Goal: Use online tool/utility

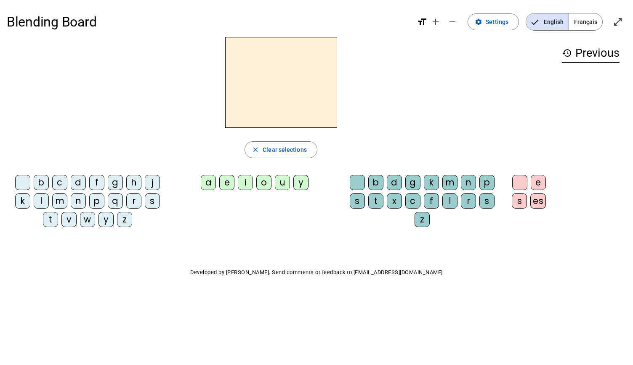
click at [98, 181] on div "f" at bounding box center [96, 182] width 15 height 15
click at [208, 183] on div "a" at bounding box center [208, 182] width 15 height 15
click at [377, 183] on div "b" at bounding box center [375, 182] width 15 height 15
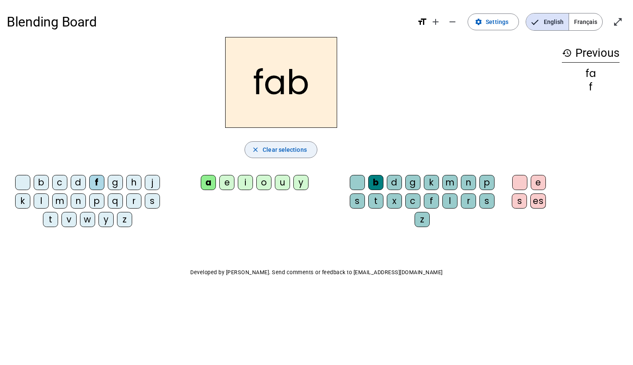
click at [274, 152] on span "Clear selections" at bounding box center [285, 150] width 44 height 10
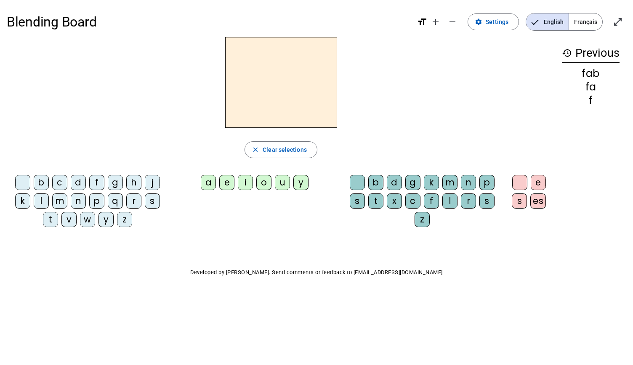
click at [79, 182] on div "d" at bounding box center [78, 182] width 15 height 15
click at [247, 182] on div "i" at bounding box center [245, 182] width 15 height 15
click at [415, 200] on div "c" at bounding box center [412, 201] width 15 height 15
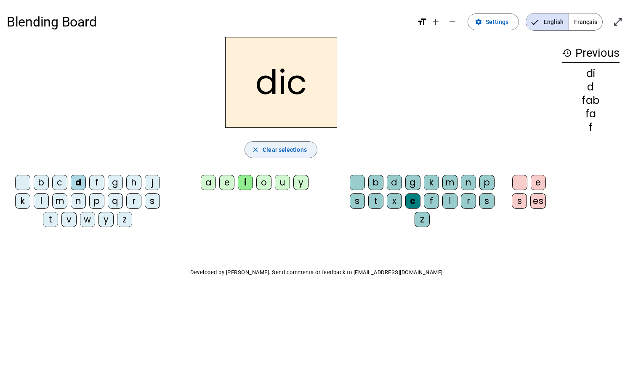
click at [279, 151] on span "Clear selections" at bounding box center [285, 150] width 44 height 10
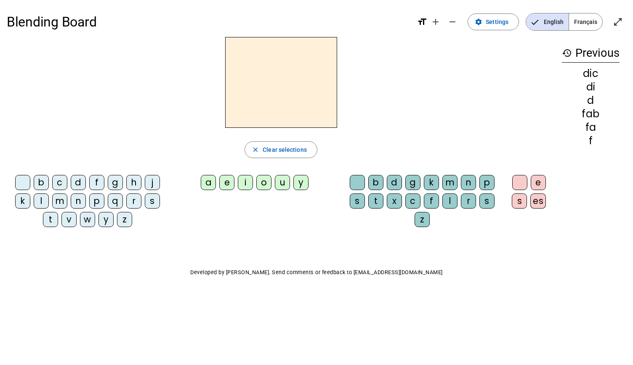
click at [57, 178] on div "c" at bounding box center [59, 182] width 15 height 15
click at [214, 181] on div "a" at bounding box center [208, 182] width 15 height 15
click at [378, 181] on div "b" at bounding box center [375, 182] width 15 height 15
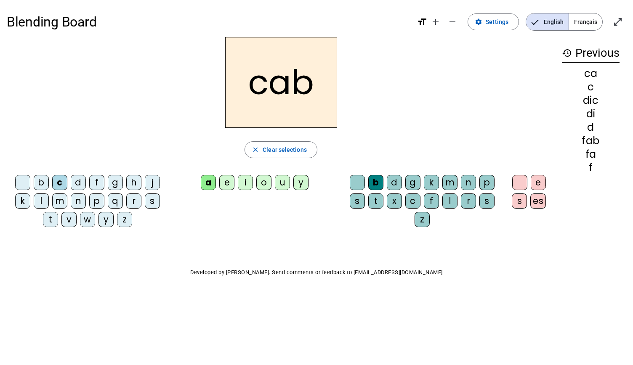
click at [56, 199] on div "m" at bounding box center [59, 201] width 15 height 15
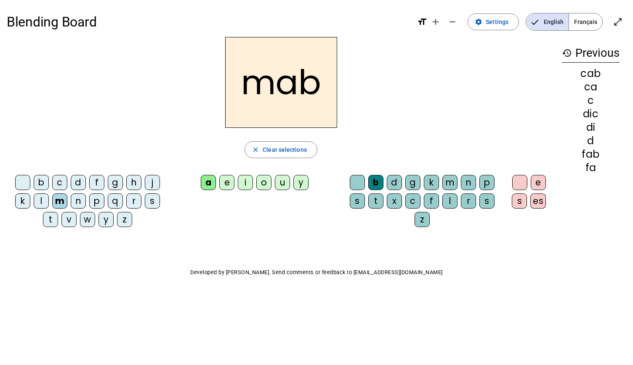
click at [244, 182] on div "i" at bounding box center [245, 182] width 15 height 15
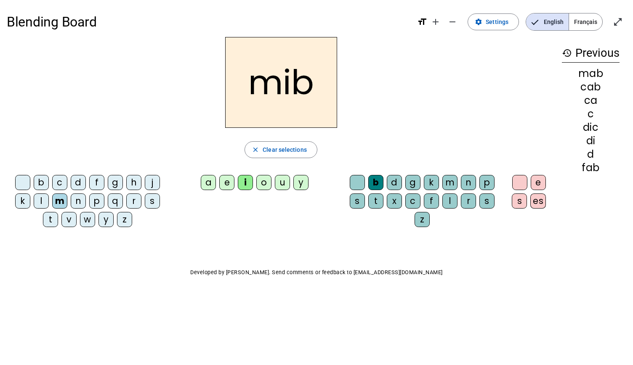
click at [433, 200] on div "f" at bounding box center [431, 201] width 15 height 15
